Goal: Find specific page/section: Find specific page/section

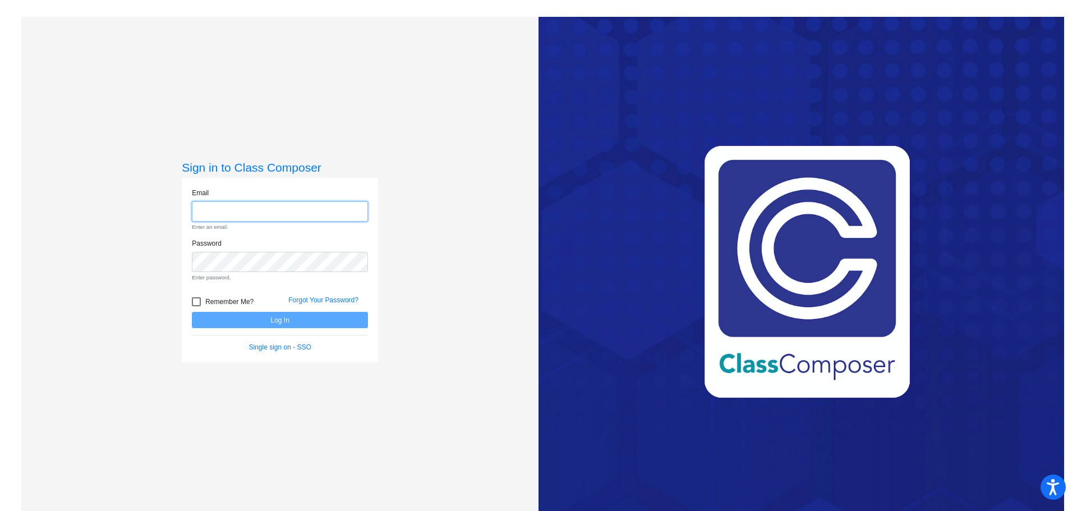
type input "[EMAIL_ADDRESS][DOMAIN_NAME]"
click at [227, 305] on form "Email [EMAIL_ADDRESS][DOMAIN_NAME] Enter an email. Password Enter password. Rem…" at bounding box center [280, 270] width 176 height 165
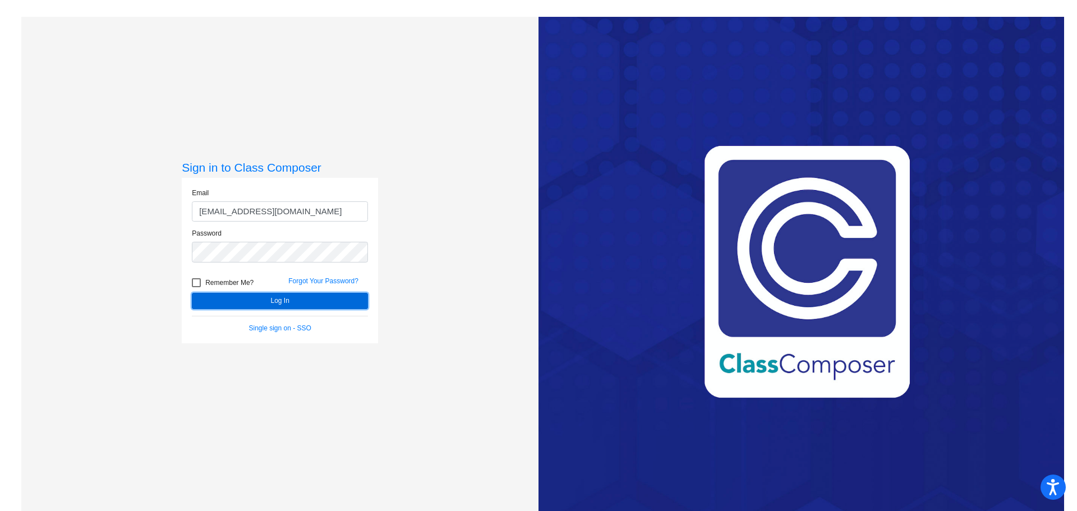
click at [246, 296] on button "Log In" at bounding box center [280, 301] width 176 height 16
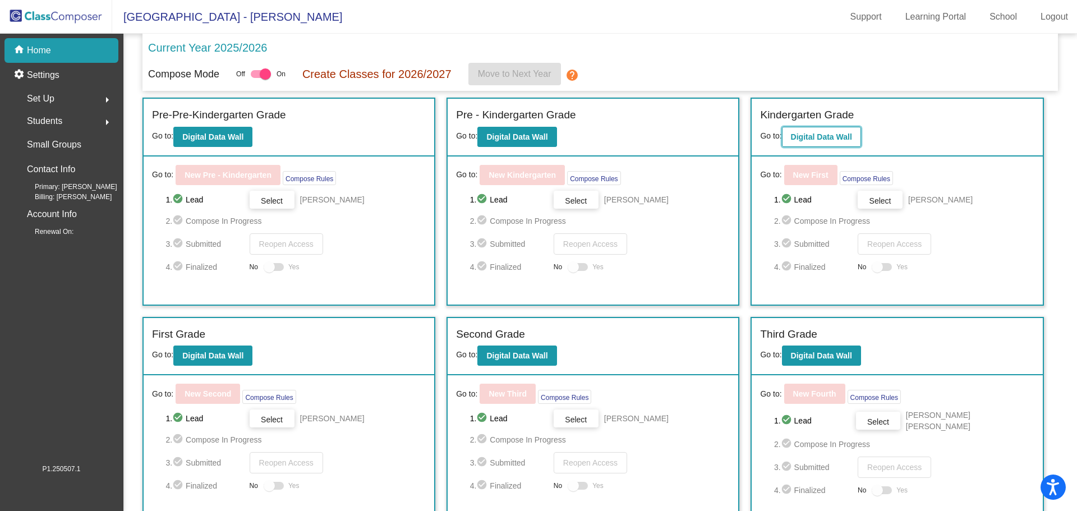
click at [819, 135] on b "Digital Data Wall" at bounding box center [821, 136] width 61 height 9
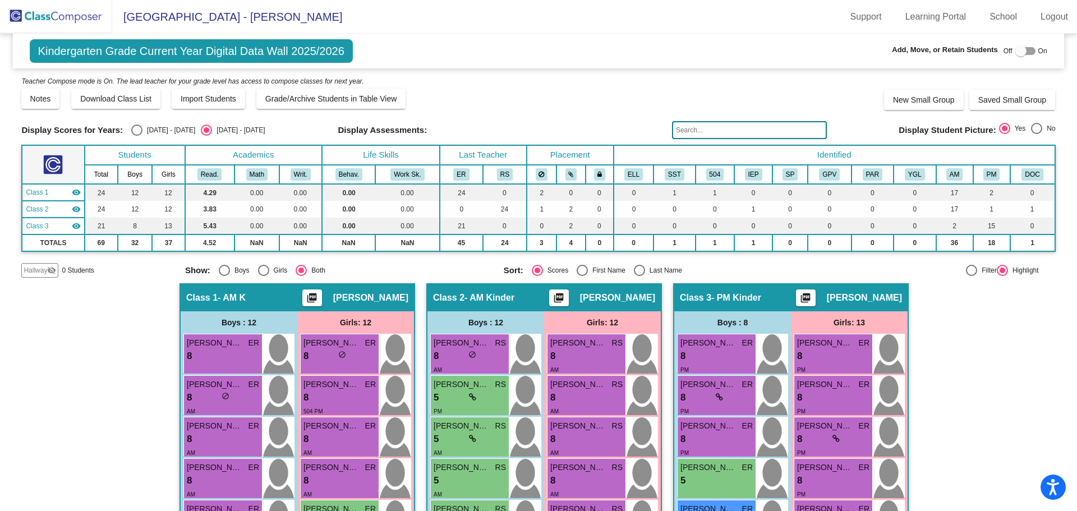
click at [711, 134] on input "text" at bounding box center [749, 130] width 155 height 18
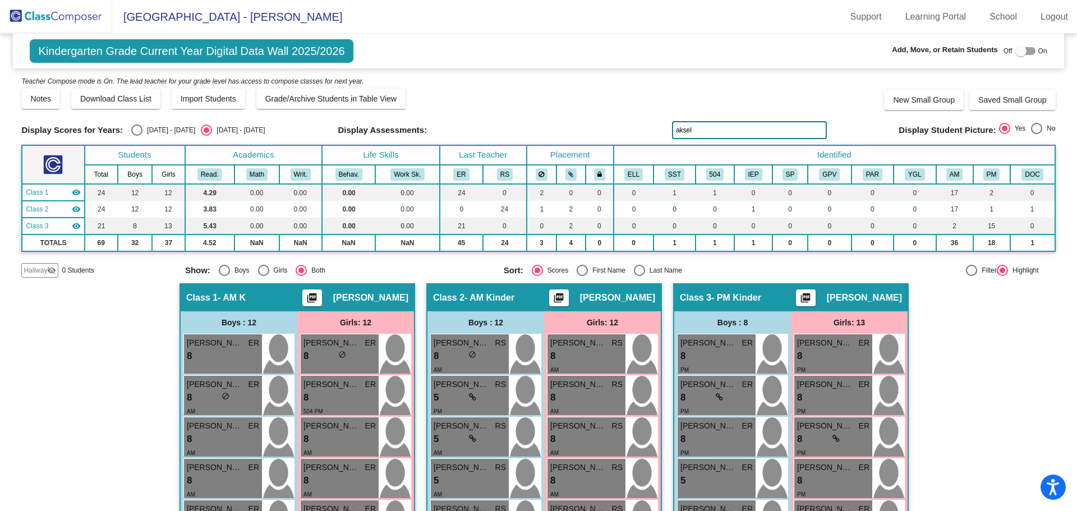
type input "aksel"
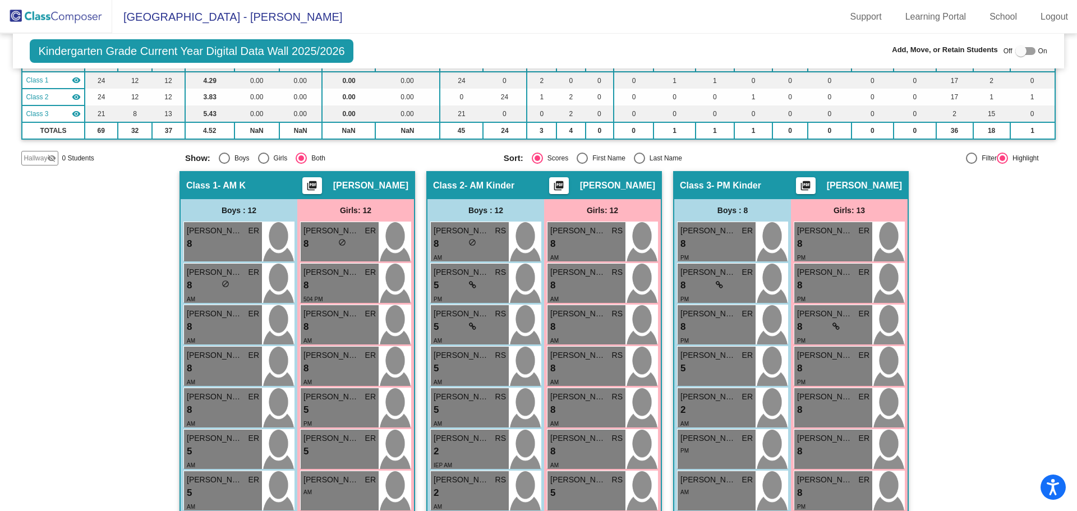
scroll to position [224, 0]
